Goal: Information Seeking & Learning: Learn about a topic

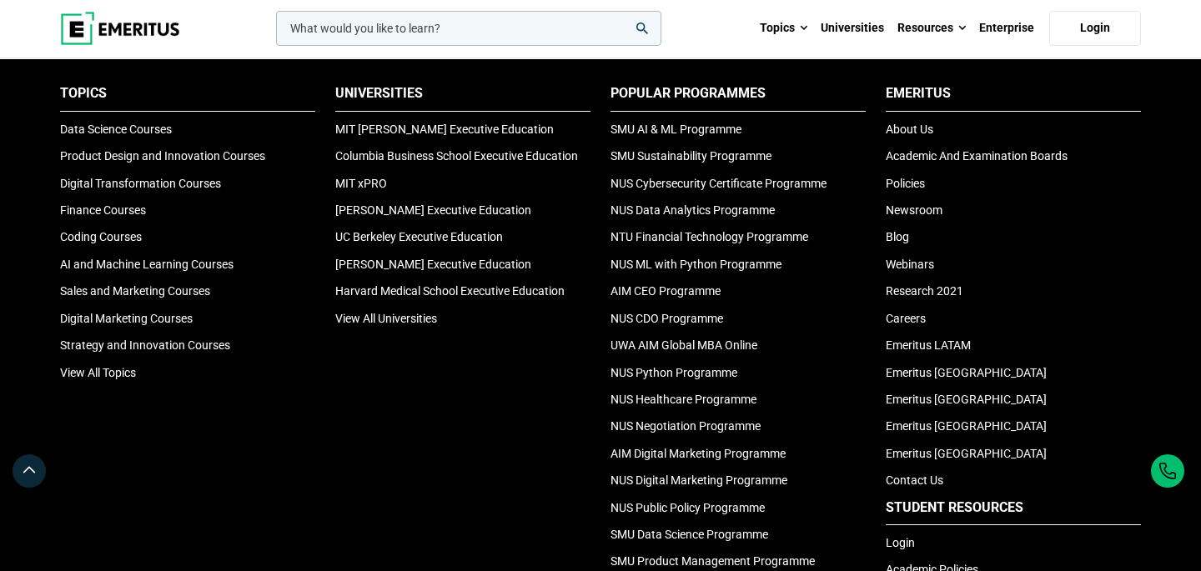
scroll to position [1131, 0]
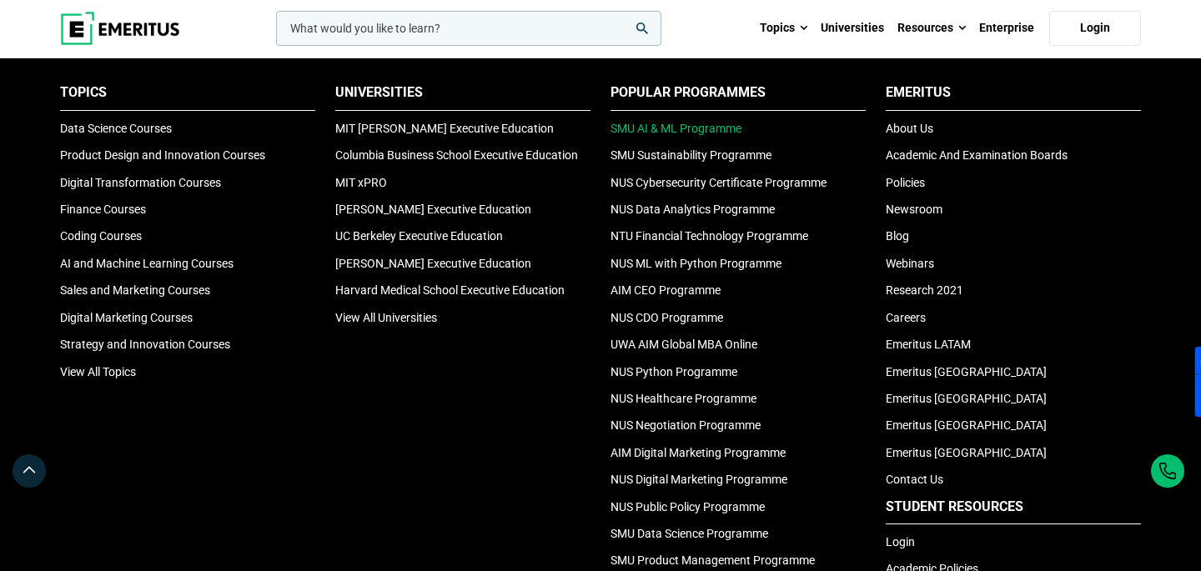
click at [628, 122] on link "SMU AI & ML Programme" at bounding box center [675, 128] width 131 height 13
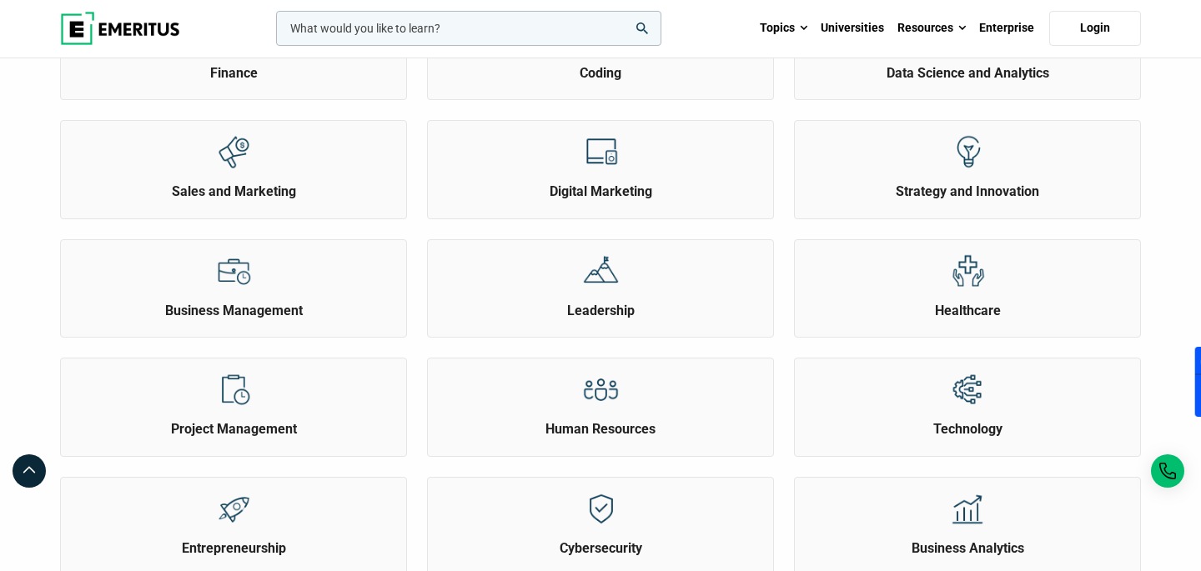
scroll to position [0, 0]
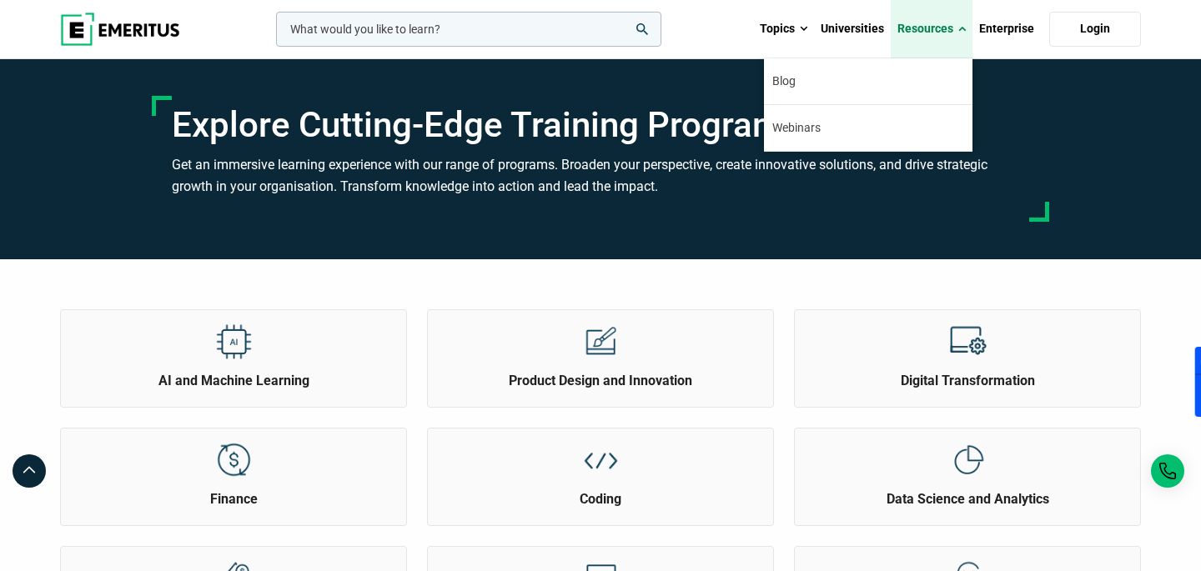
click at [953, 31] on link "Resources" at bounding box center [931, 29] width 82 height 58
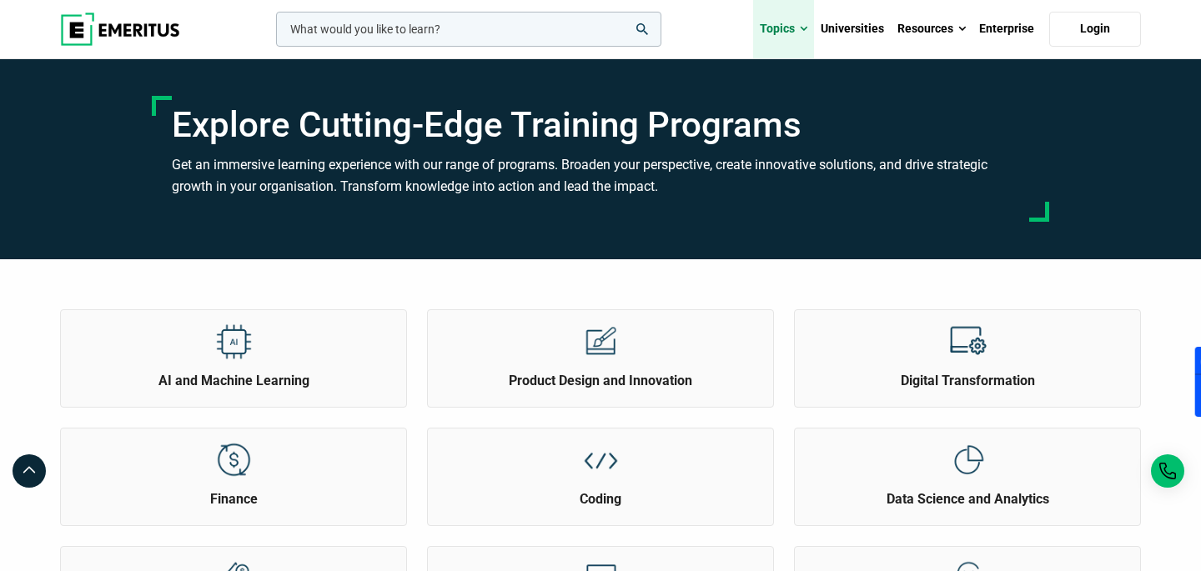
click at [796, 28] on link "Topics" at bounding box center [783, 29] width 61 height 58
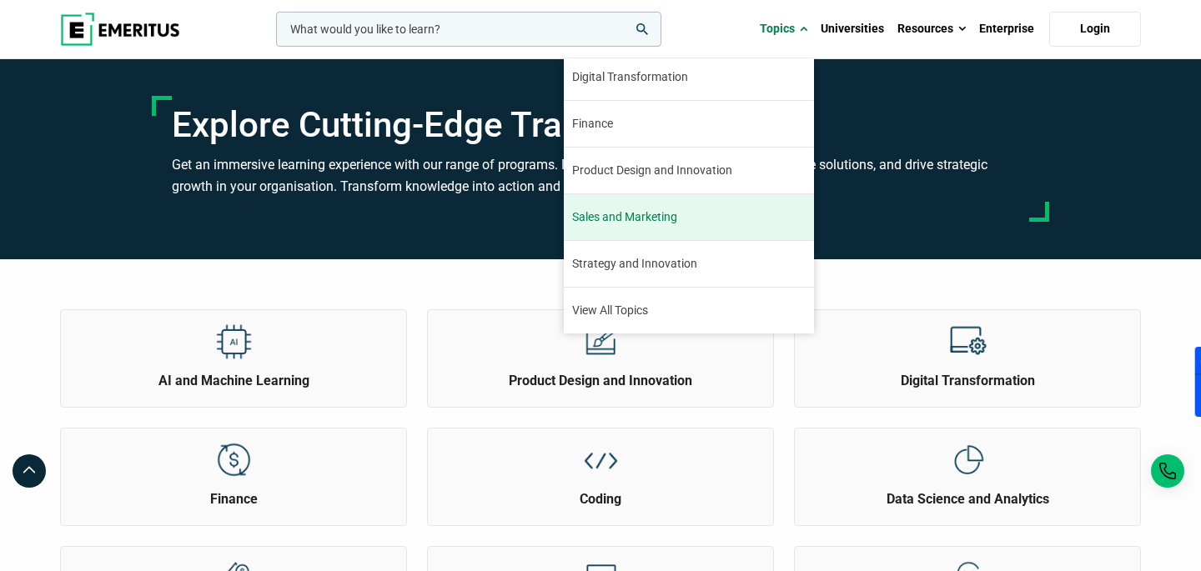
click at [709, 216] on link "Sales and Marketing Consumer behavior has altered vastly with changing social, …" at bounding box center [689, 217] width 250 height 46
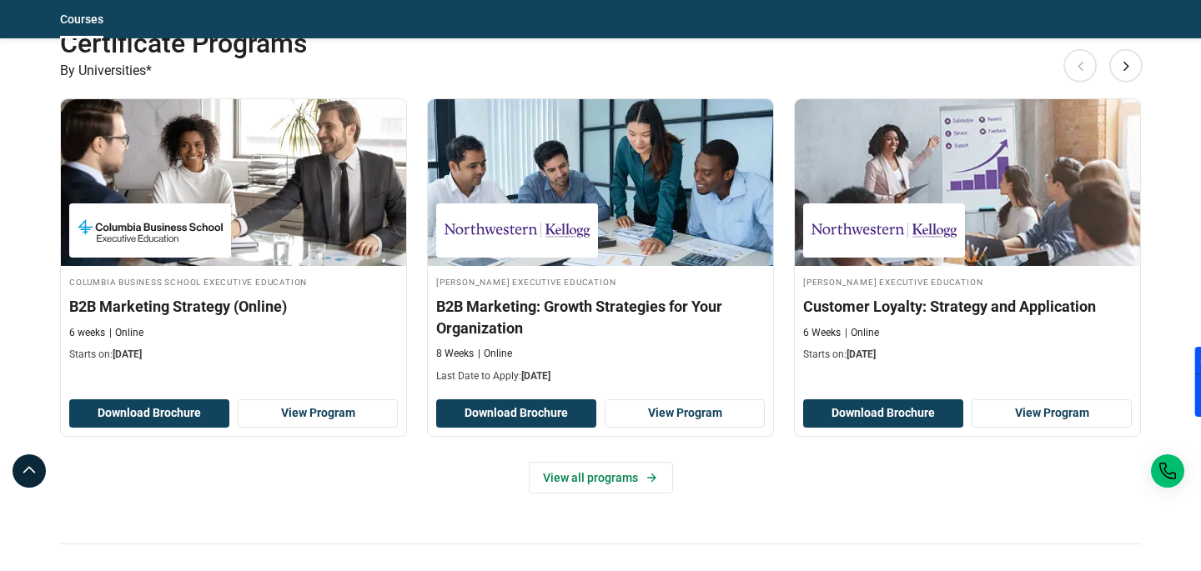
scroll to position [1401, 0]
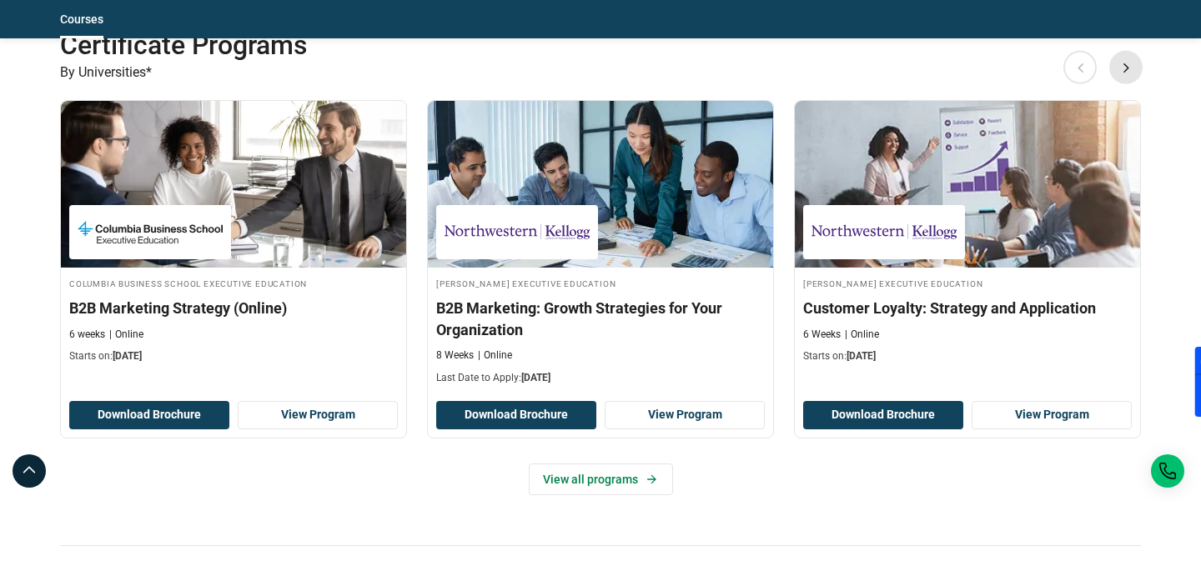
click at [1130, 61] on button "Next" at bounding box center [1125, 66] width 33 height 33
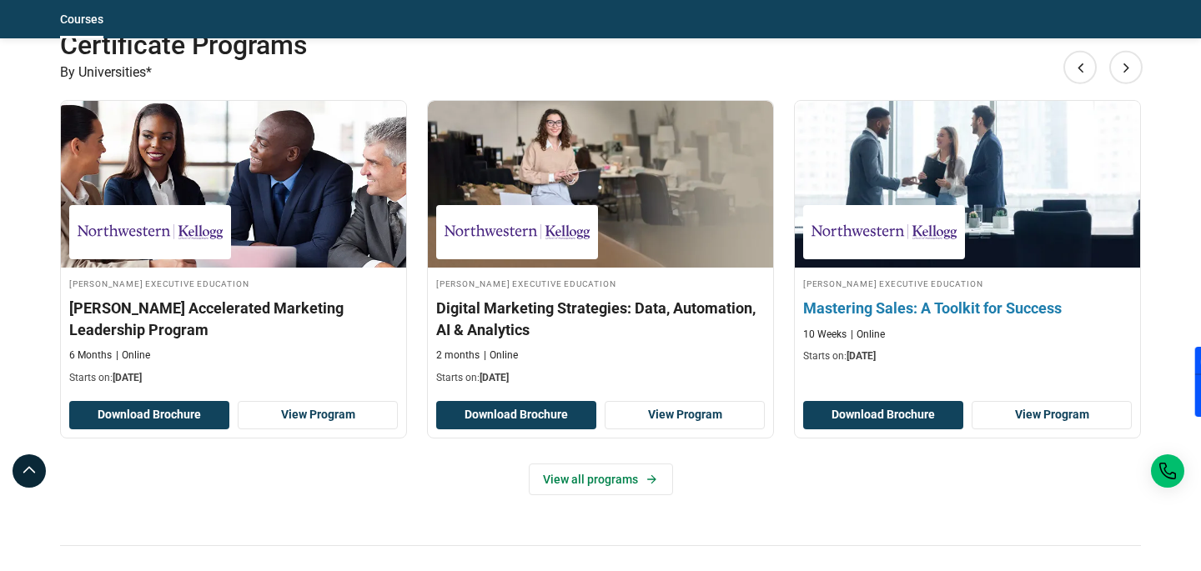
click at [983, 308] on h3 "Mastering Sales: A Toolkit for Success" at bounding box center [967, 308] width 328 height 21
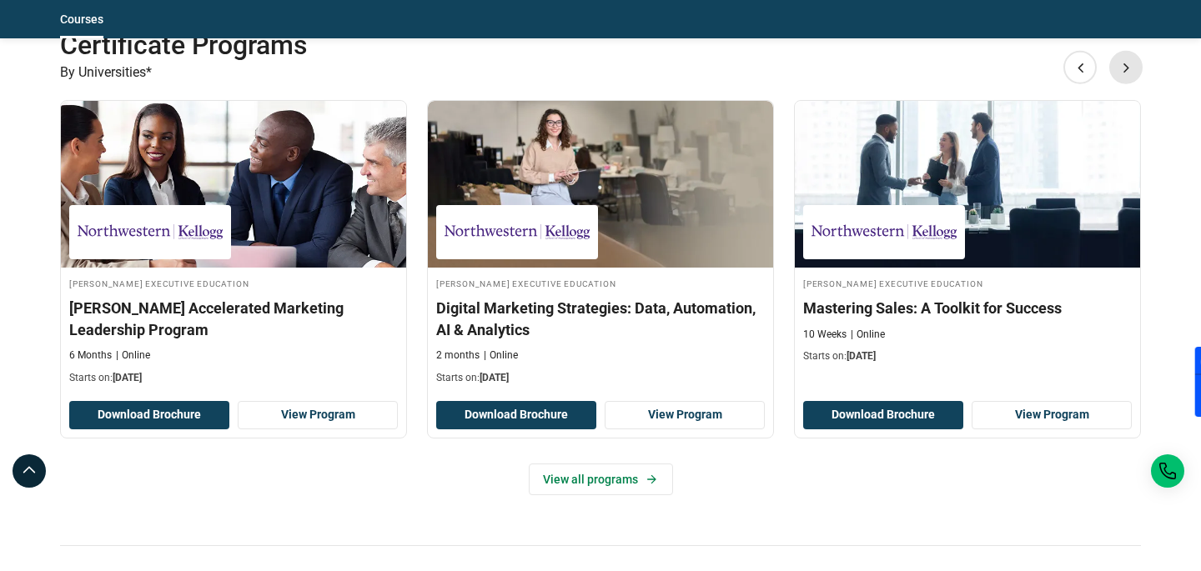
click at [1131, 76] on button "Next" at bounding box center [1125, 66] width 33 height 33
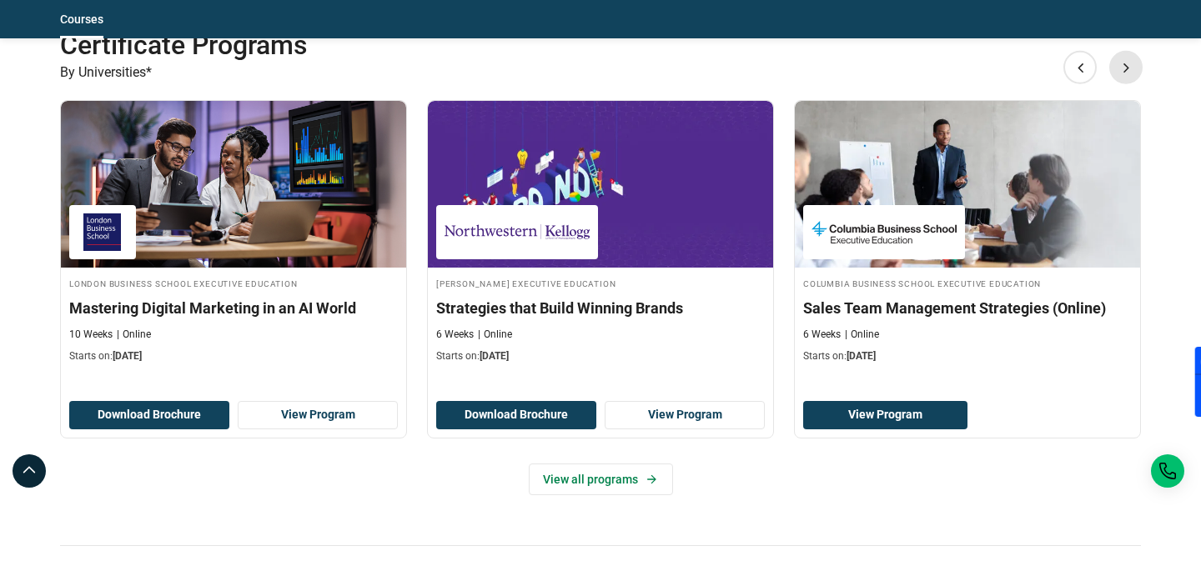
click at [1136, 65] on button "Next" at bounding box center [1125, 66] width 33 height 33
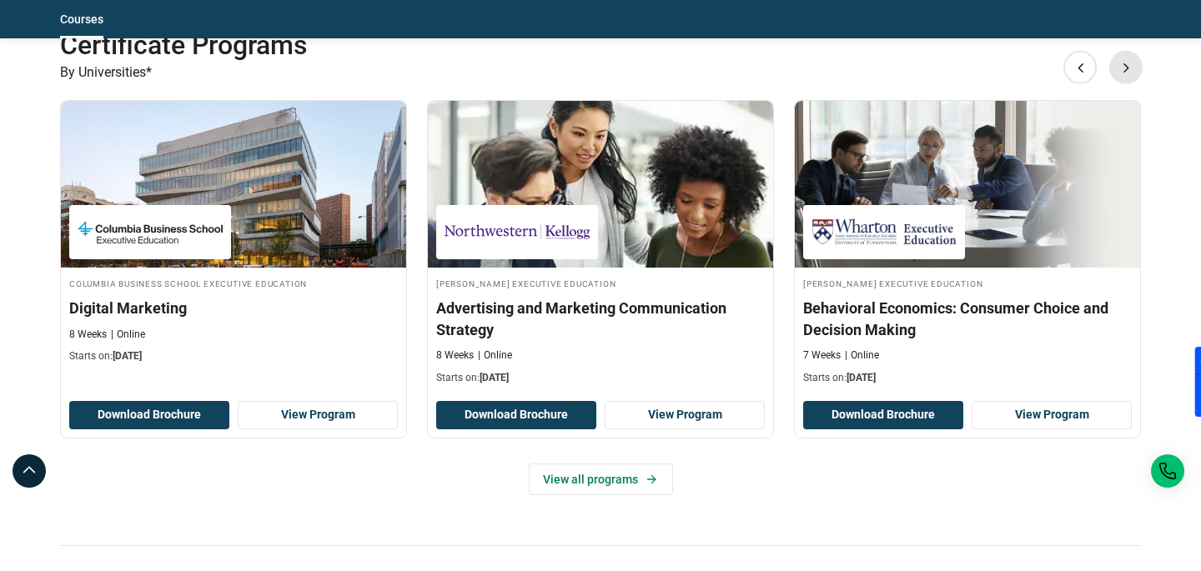
click at [1136, 65] on button "Next" at bounding box center [1125, 66] width 33 height 33
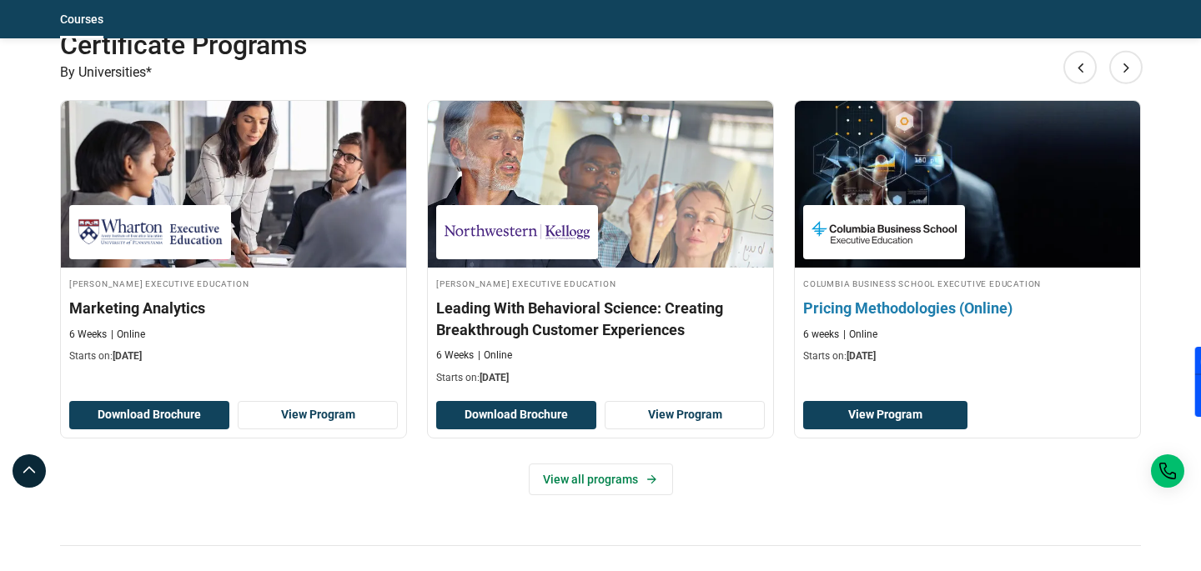
scroll to position [1400, 0]
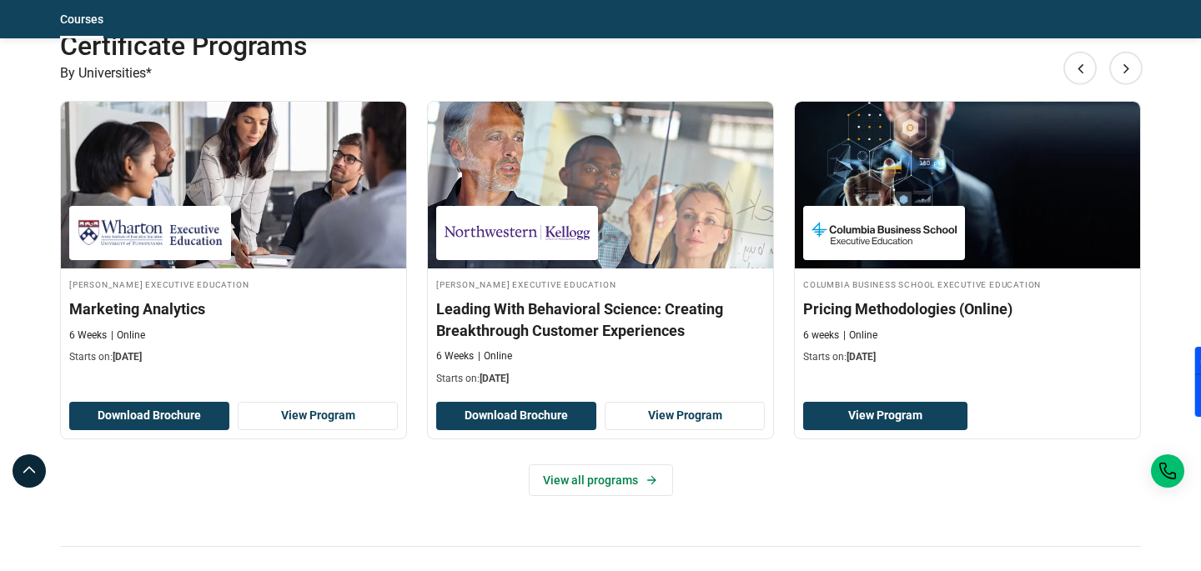
click at [1136, 53] on div "Upskill with Certificate Programs By Universities* Previous Columbia Business S…" at bounding box center [600, 277] width 1080 height 539
click at [1132, 58] on button "Next" at bounding box center [1125, 67] width 33 height 33
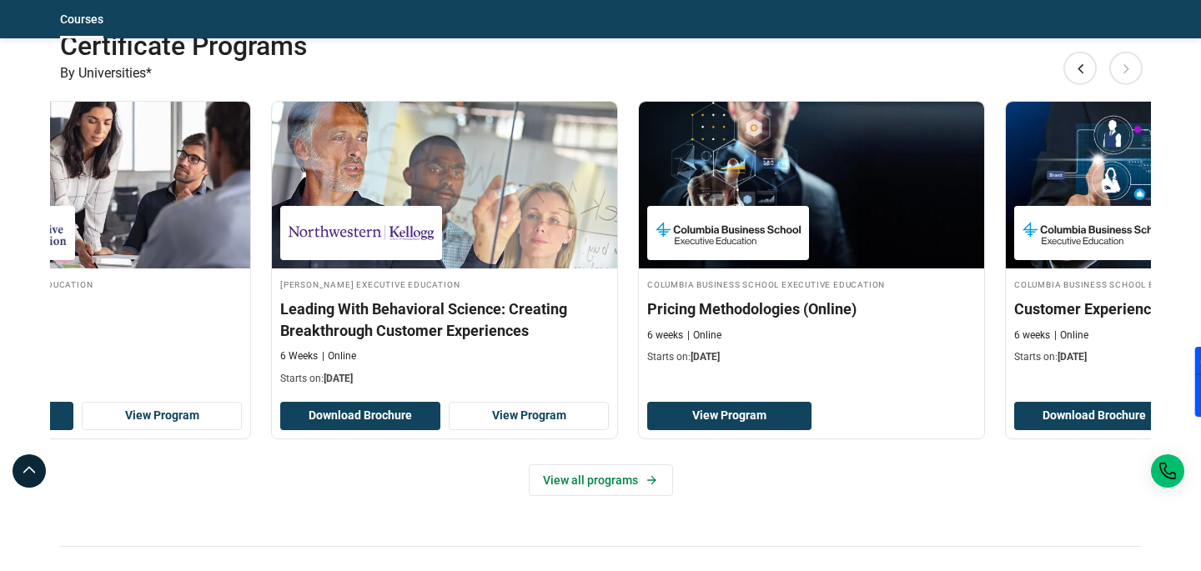
click at [1131, 61] on button "Next" at bounding box center [1125, 67] width 33 height 33
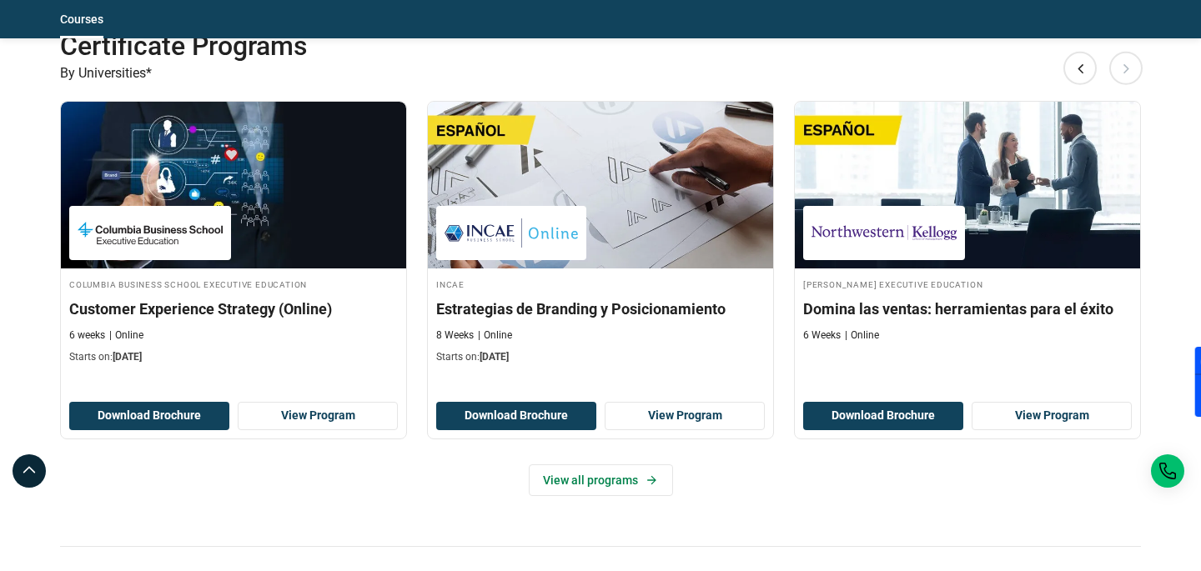
click at [1131, 62] on button "Next" at bounding box center [1125, 67] width 33 height 33
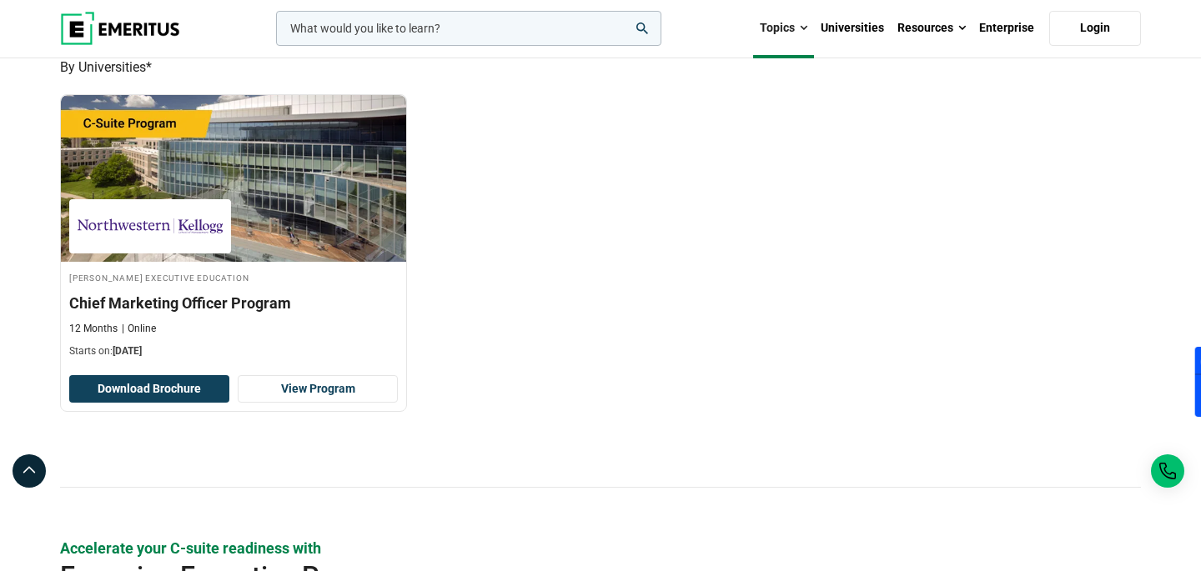
scroll to position [0, 0]
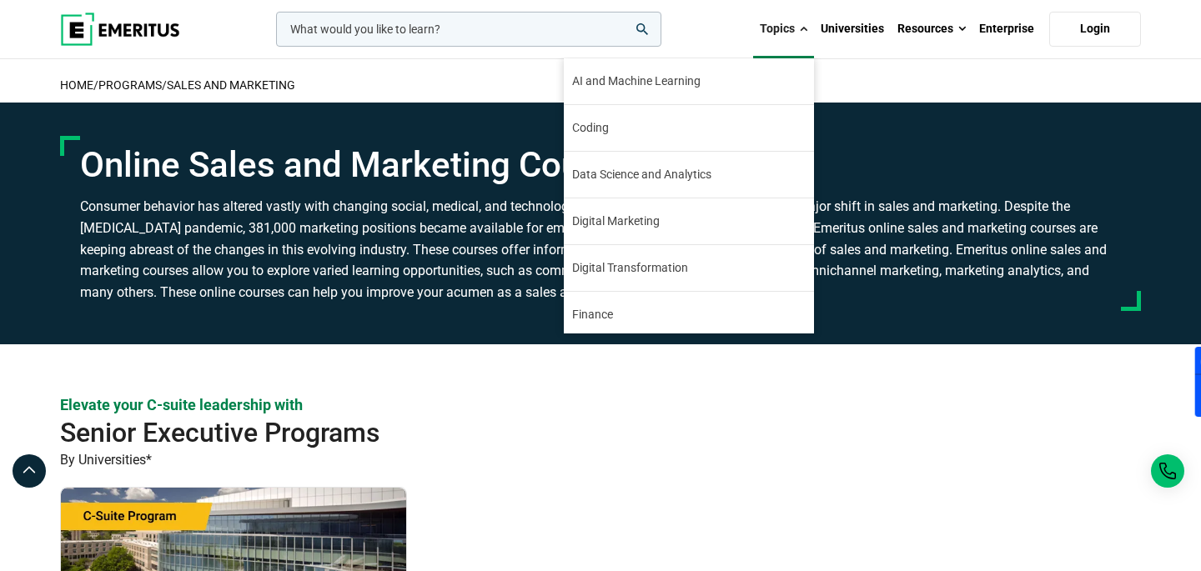
click at [805, 23] on span at bounding box center [804, 29] width 8 height 17
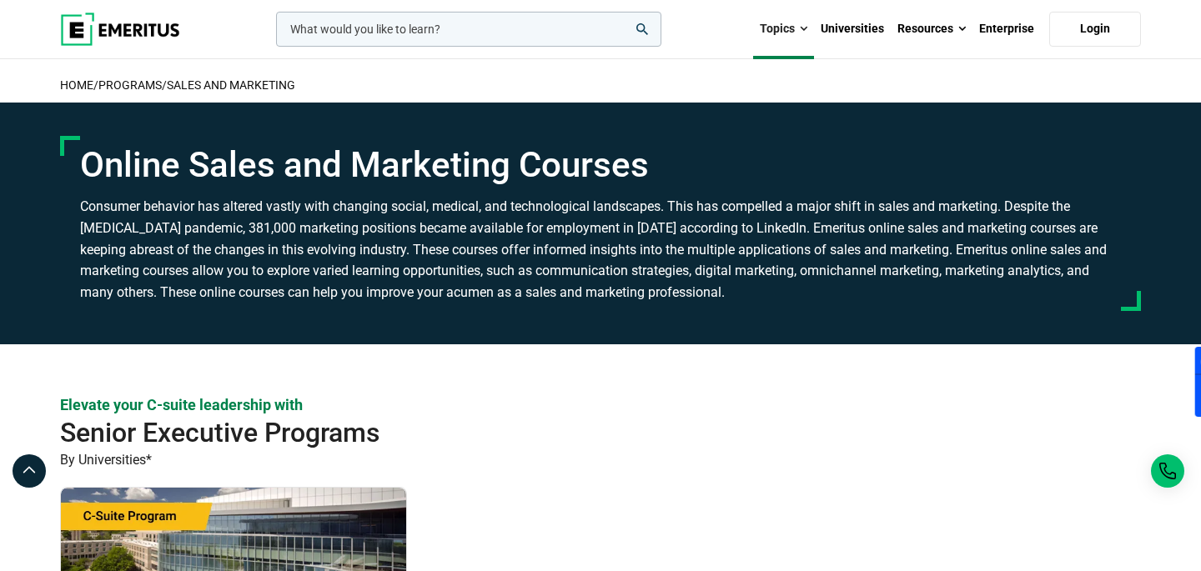
click at [805, 23] on span at bounding box center [804, 29] width 8 height 17
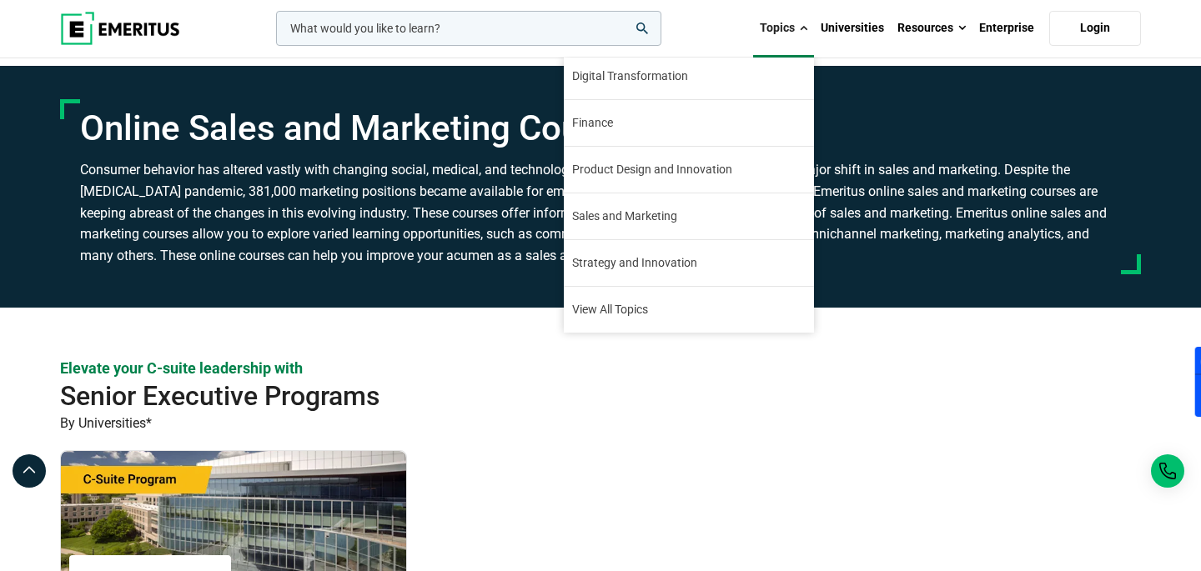
scroll to position [50, 0]
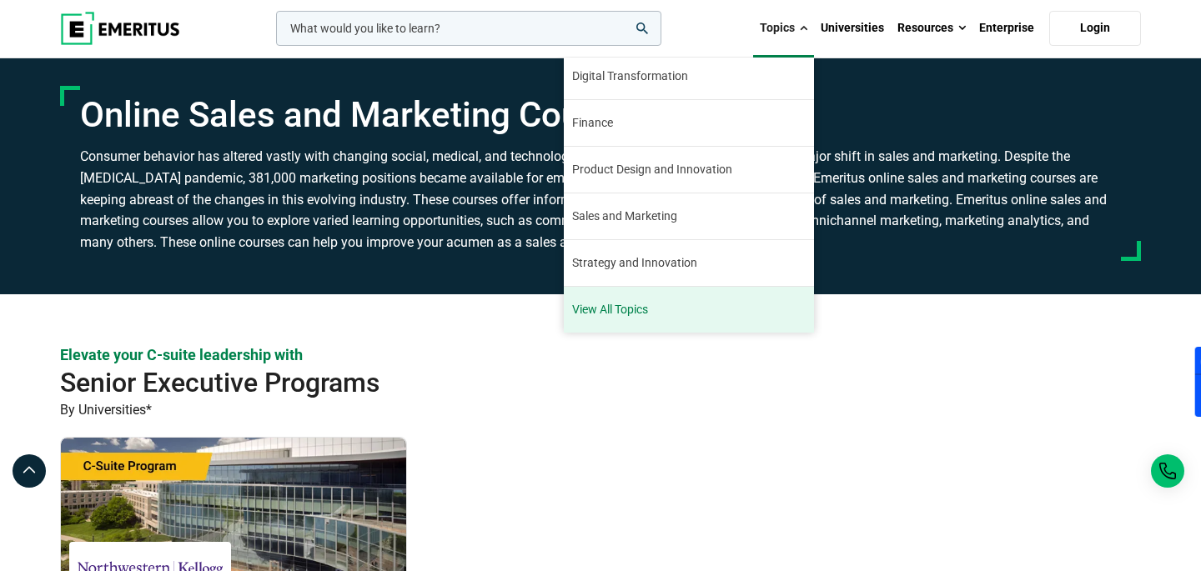
click at [629, 313] on link "View All Topics" at bounding box center [689, 310] width 250 height 46
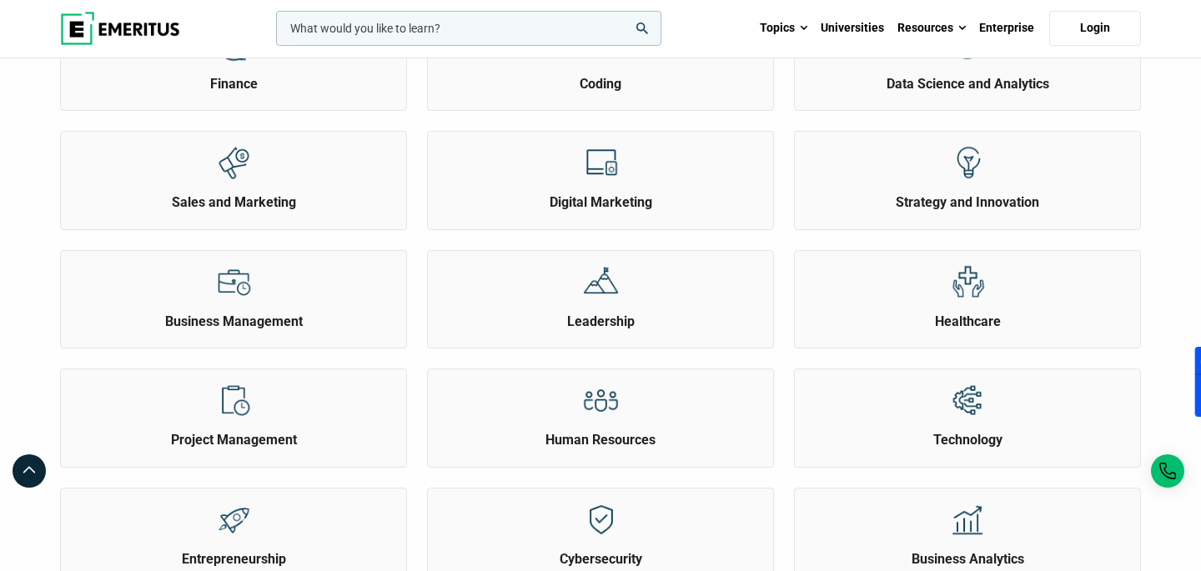
scroll to position [401, 0]
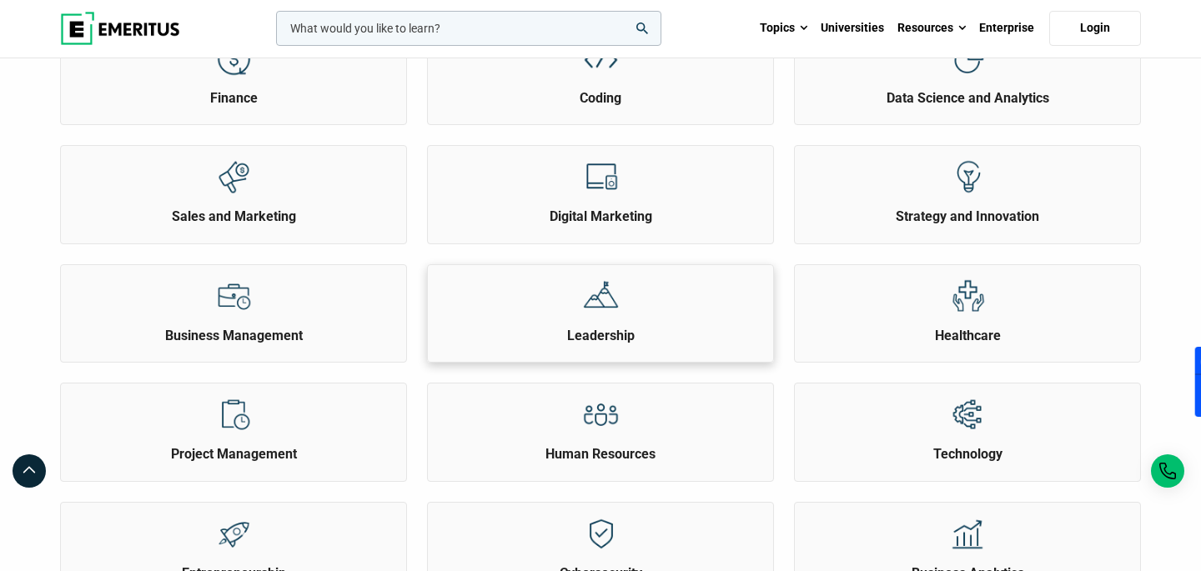
click at [634, 329] on h2 "Leadership" at bounding box center [600, 336] width 337 height 18
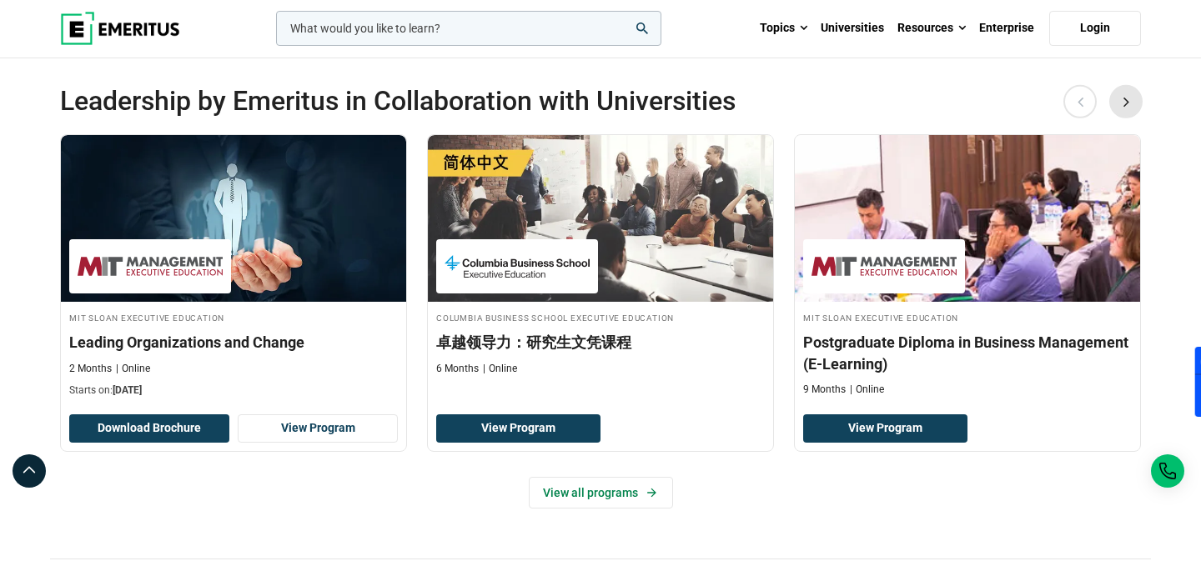
click at [1127, 106] on button "Next" at bounding box center [1125, 100] width 33 height 33
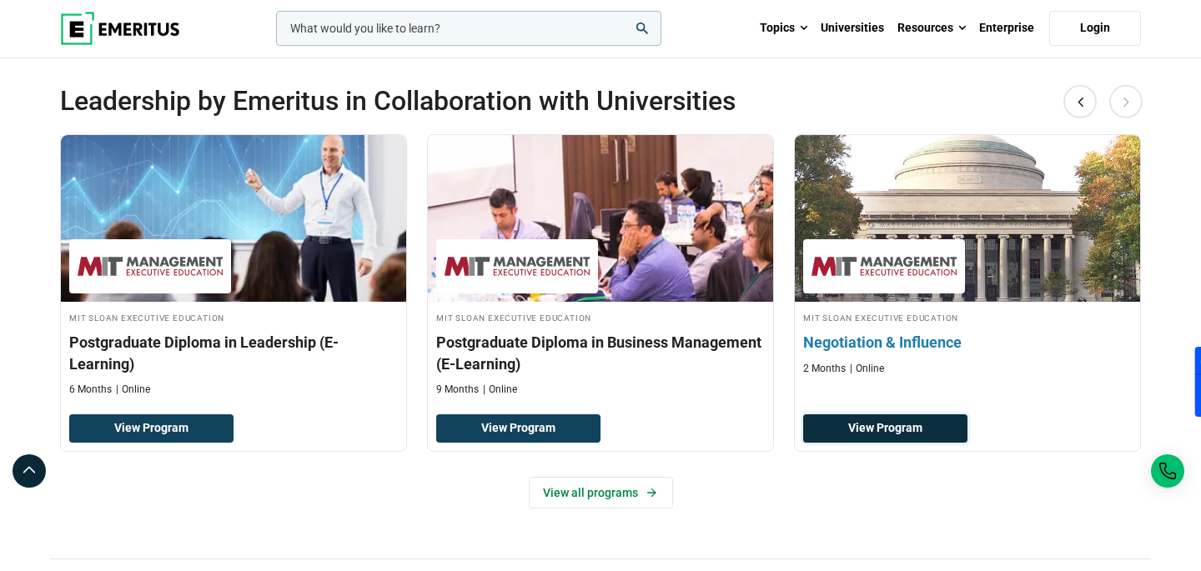
click at [915, 435] on link "View Program" at bounding box center [885, 428] width 164 height 28
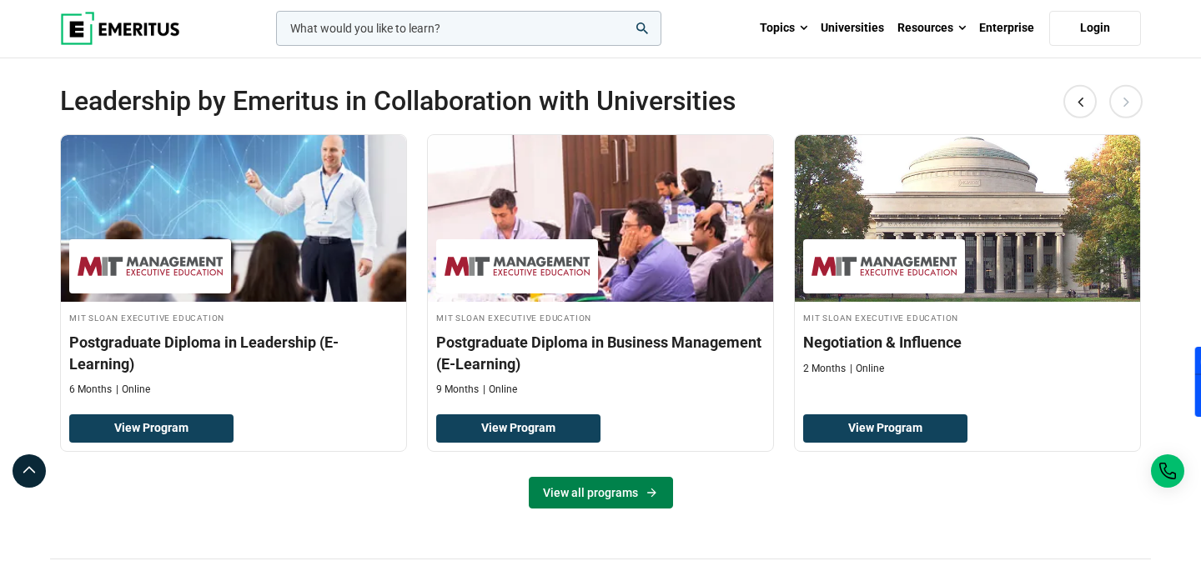
click at [606, 496] on link "View all programs" at bounding box center [601, 493] width 144 height 32
